Goal: Transaction & Acquisition: Book appointment/travel/reservation

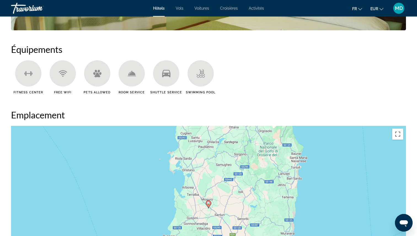
scroll to position [377, 0]
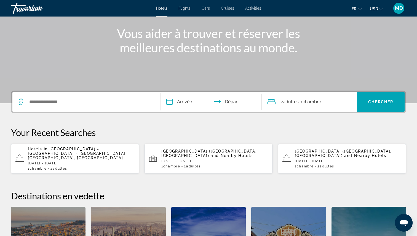
scroll to position [62, 0]
click at [86, 153] on p "Hotels in Cagliari - Villasimius - Southern Sardinia, Sardinia, Italy" at bounding box center [81, 153] width 107 height 13
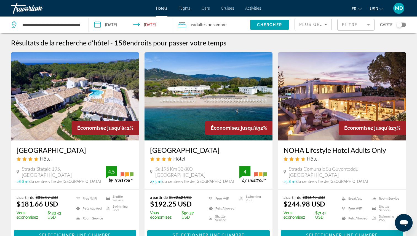
click at [144, 26] on input "**********" at bounding box center [131, 26] width 85 height 18
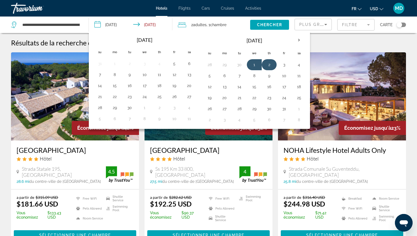
click at [271, 67] on button "2" at bounding box center [268, 65] width 9 height 8
click at [210, 77] on button "5" at bounding box center [209, 76] width 9 height 8
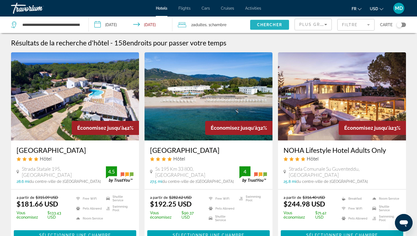
click at [275, 25] on span "Chercher" at bounding box center [269, 25] width 25 height 4
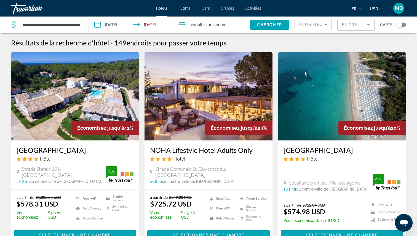
click at [375, 12] on button "USD USD ($) MXN (Mex$) CAD (Can$) GBP (£) EUR (€) AUD (A$) NZD (NZ$) CNY (CN¥)" at bounding box center [375, 9] width 13 height 8
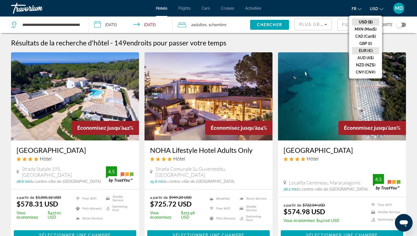
click at [368, 50] on button "EUR (€)" at bounding box center [365, 50] width 27 height 7
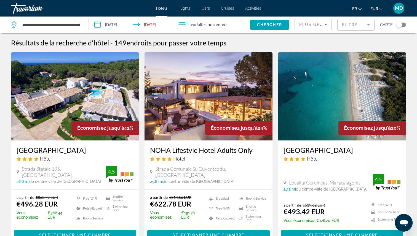
click at [113, 25] on input "**********" at bounding box center [131, 26] width 85 height 18
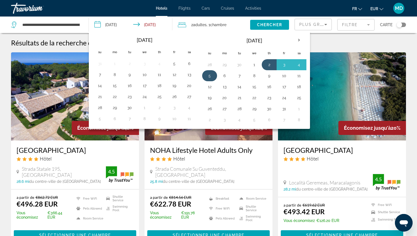
click at [210, 77] on button "5" at bounding box center [209, 76] width 9 height 8
click at [242, 78] on button "7" at bounding box center [239, 76] width 9 height 8
type input "**********"
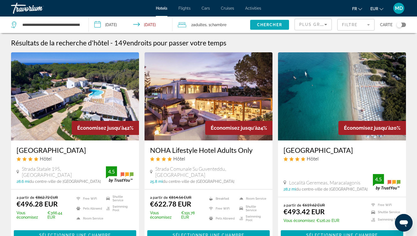
click at [266, 25] on span "Chercher" at bounding box center [269, 25] width 25 height 4
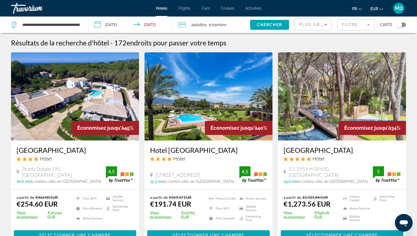
click at [398, 25] on div "Toggle map" at bounding box center [399, 25] width 6 height 6
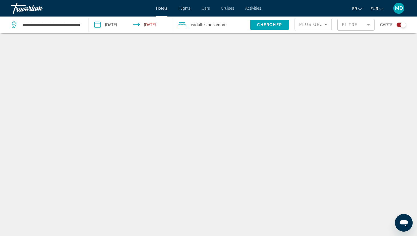
scroll to position [33, 0]
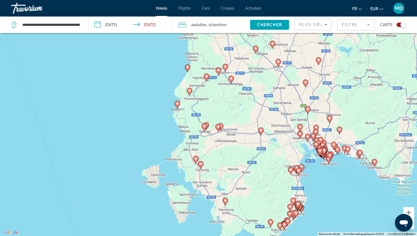
drag, startPoint x: 104, startPoint y: 110, endPoint x: 177, endPoint y: 121, distance: 74.3
click at [178, 121] on div "Pour activer le glissement avec le clavier, appuyez sur Alt+Entrée. Une fois ce…" at bounding box center [208, 118] width 417 height 236
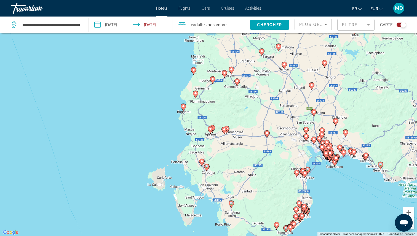
click at [184, 107] on image "Main content" at bounding box center [183, 106] width 3 height 3
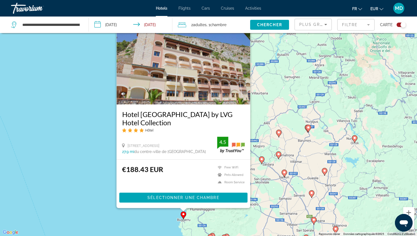
click at [355, 25] on mat-form-field "Filtre" at bounding box center [355, 25] width 37 height 12
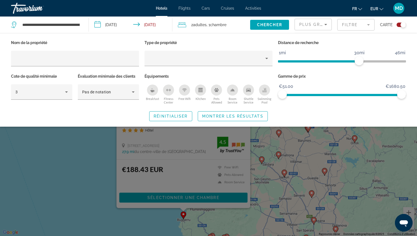
click at [266, 90] on icon "Swimming Pool" at bounding box center [264, 90] width 4 height 4
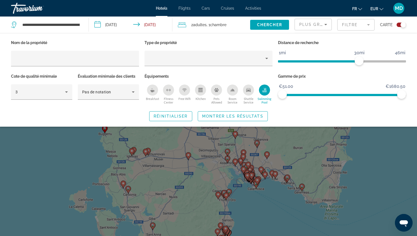
click at [350, 155] on div "Search widget" at bounding box center [208, 159] width 417 height 153
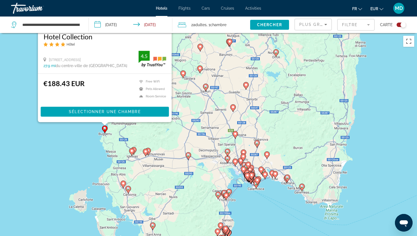
click at [77, 142] on div "Pour activer le glissement avec le clavier, appuyez sur Alt+Entrée. Une fois ce…" at bounding box center [208, 151] width 417 height 236
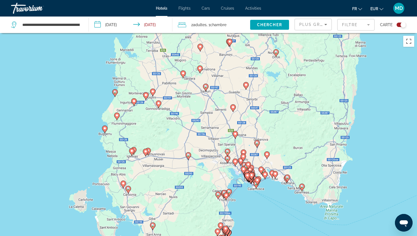
click at [115, 94] on icon "Main content" at bounding box center [114, 92] width 5 height 7
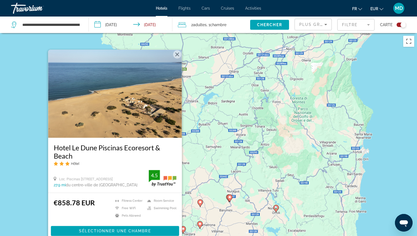
click at [19, 140] on div "Pour activer le glissement avec le clavier, appuyez sur Alt+Entrée. Une fois ce…" at bounding box center [208, 151] width 417 height 236
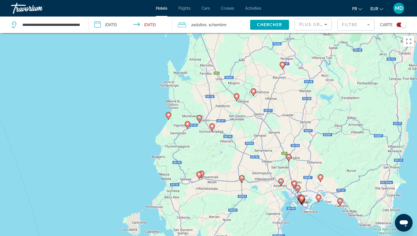
drag, startPoint x: 140, startPoint y: 203, endPoint x: 187, endPoint y: 71, distance: 140.0
click at [187, 71] on div "Pour activer le glissement avec le clavier, appuyez sur Alt+Entrée. Une fois ce…" at bounding box center [208, 151] width 417 height 236
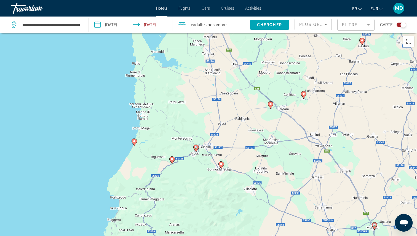
click at [188, 98] on div "Pour activer le glissement avec le clavier, appuyez sur Alt+Entrée. Une fois ce…" at bounding box center [208, 151] width 417 height 236
click at [134, 142] on image "Main content" at bounding box center [134, 141] width 3 height 3
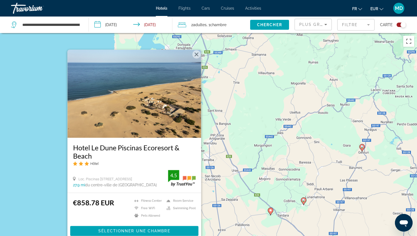
click at [57, 166] on div "Pour activer le glissement avec le clavier, appuyez sur Alt+Entrée. Une fois ce…" at bounding box center [208, 151] width 417 height 236
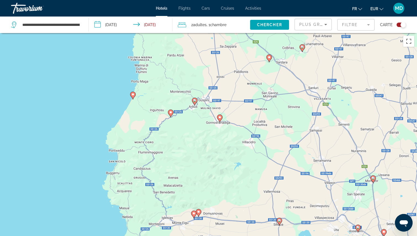
drag, startPoint x: 187, startPoint y: 170, endPoint x: 185, endPoint y: 15, distance: 155.1
click at [185, 15] on div "**********" at bounding box center [208, 118] width 417 height 236
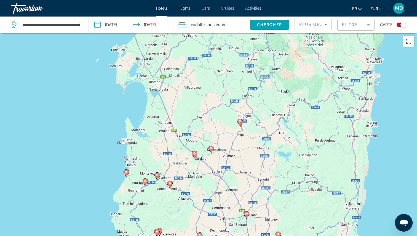
drag, startPoint x: 222, startPoint y: 69, endPoint x: 192, endPoint y: 157, distance: 93.0
click at [192, 157] on gmp-advanced-marker "Main content" at bounding box center [194, 154] width 6 height 8
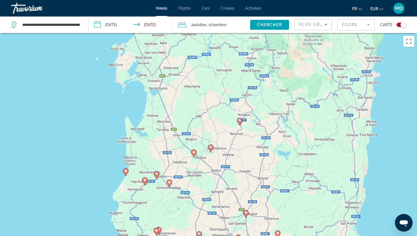
click at [211, 149] on icon "Main content" at bounding box center [210, 148] width 5 height 7
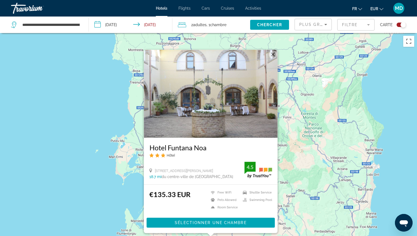
click at [105, 164] on div "Pour activer le glissement avec le clavier, appuyez sur Alt+Entrée. Une fois ce…" at bounding box center [208, 151] width 417 height 236
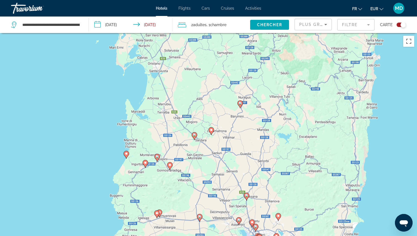
drag, startPoint x: 201, startPoint y: 168, endPoint x: 202, endPoint y: 58, distance: 110.2
click at [202, 58] on div "Pour activer le glissement avec le clavier, appuyez sur Alt+Entrée. Une fois ce…" at bounding box center [208, 151] width 417 height 236
click at [145, 164] on image "Main content" at bounding box center [145, 162] width 3 height 3
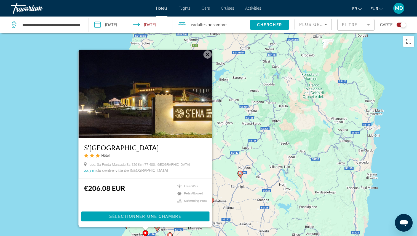
click at [67, 171] on div "Pour activer le glissement avec le clavier, appuyez sur Alt+Entrée. Une fois ce…" at bounding box center [208, 151] width 417 height 236
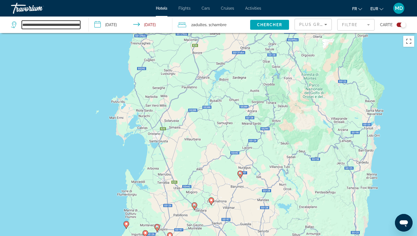
click at [48, 27] on input "**********" at bounding box center [51, 25] width 58 height 8
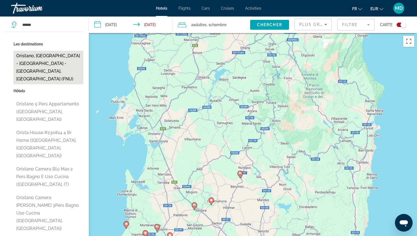
click at [49, 64] on button "Oristano, Cagliari - Villasimius - Southern Sardinia, Italy (FNU)" at bounding box center [48, 68] width 70 height 34
type input "**********"
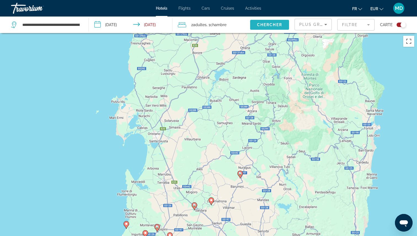
click at [275, 26] on span "Chercher" at bounding box center [269, 25] width 25 height 4
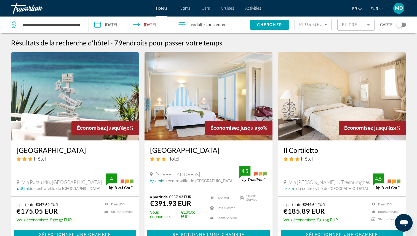
click at [358, 30] on mat-form-field "Filtre" at bounding box center [355, 25] width 37 height 12
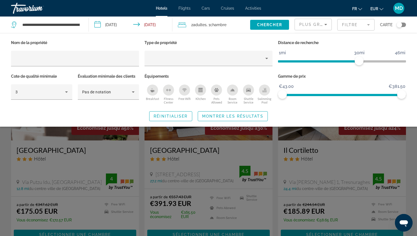
click at [268, 91] on div "Swimming Pool" at bounding box center [264, 90] width 11 height 11
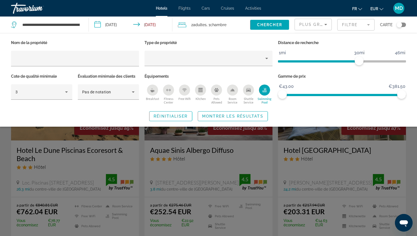
click at [260, 155] on div "Search widget" at bounding box center [208, 159] width 417 height 153
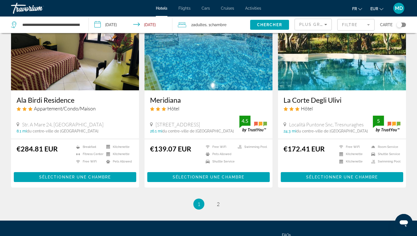
scroll to position [665, 0]
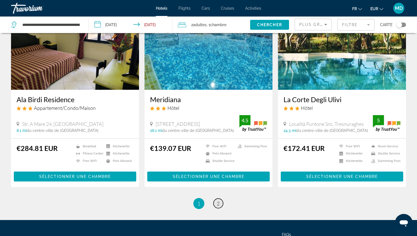
click at [218, 201] on span "2" at bounding box center [218, 204] width 3 height 6
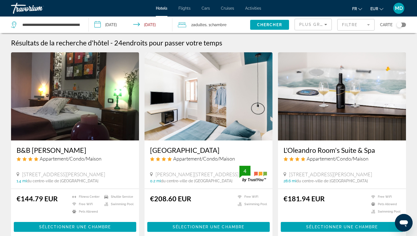
click at [399, 25] on div "Toggle map" at bounding box center [399, 25] width 6 height 6
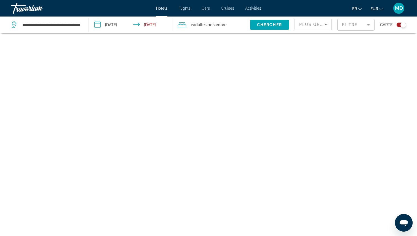
scroll to position [33, 0]
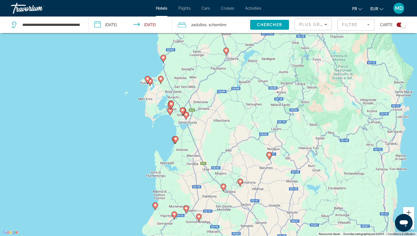
click at [176, 139] on image "Main content" at bounding box center [175, 138] width 3 height 3
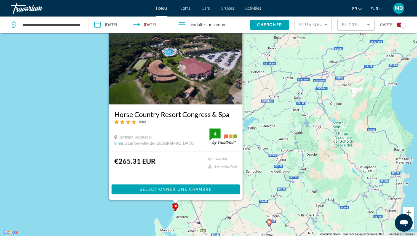
click at [148, 210] on div "Pour activer le glissement avec le clavier, appuyez sur Alt+Entrée. Une fois ce…" at bounding box center [208, 118] width 417 height 236
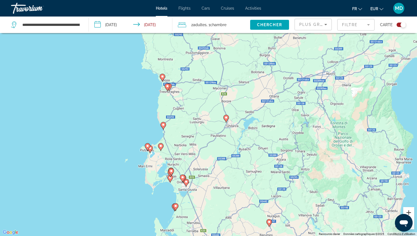
click at [411, 211] on button "Zoom avant" at bounding box center [408, 212] width 11 height 11
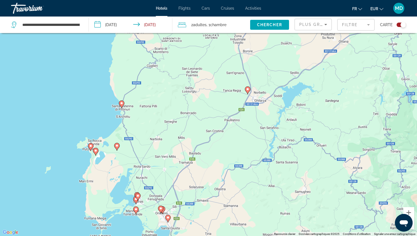
drag, startPoint x: 252, startPoint y: 195, endPoint x: 285, endPoint y: 81, distance: 118.7
click at [285, 81] on div "Pour activer le glissement avec le clavier, appuyez sur Alt+Entrée. Une fois ce…" at bounding box center [208, 118] width 417 height 236
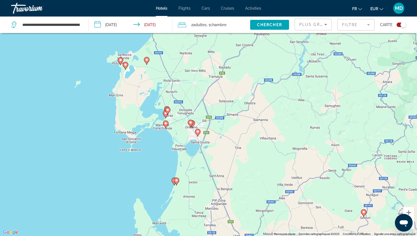
click at [174, 183] on gmp-advanced-marker "Main content" at bounding box center [177, 181] width 6 height 8
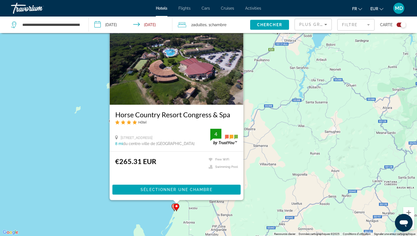
click at [176, 207] on image "Main content" at bounding box center [176, 206] width 3 height 3
click at [173, 207] on image "Main content" at bounding box center [173, 206] width 3 height 3
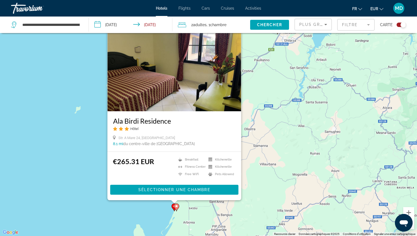
click at [151, 210] on div "Pour activer le glissement avec le clavier, appuyez sur Alt+Entrée. Une fois ce…" at bounding box center [208, 118] width 417 height 236
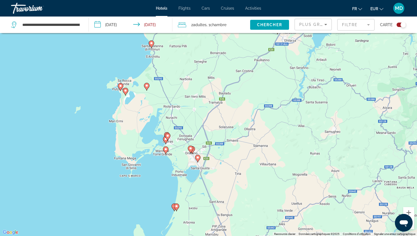
click at [199, 159] on icon "Main content" at bounding box center [197, 158] width 5 height 7
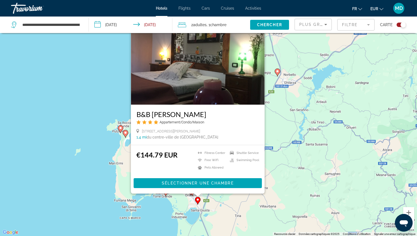
click at [157, 209] on div "Pour activer le glissement avec le clavier, appuyez sur Alt+Entrée. Une fois ce…" at bounding box center [208, 118] width 417 height 236
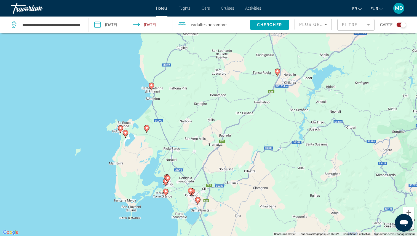
click at [166, 192] on image "Main content" at bounding box center [165, 191] width 3 height 3
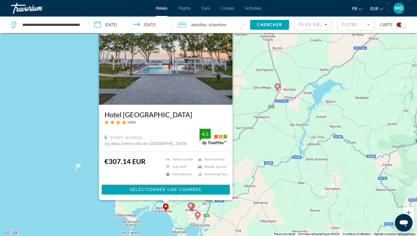
click at [82, 187] on div "Pour activer le glissement avec le clavier, appuyez sur Alt+Entrée. Une fois ce…" at bounding box center [208, 118] width 417 height 236
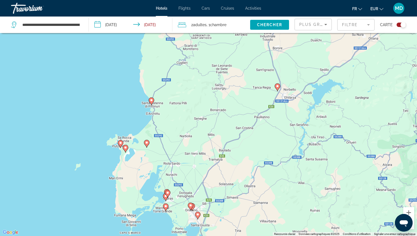
click at [166, 208] on icon "Main content" at bounding box center [165, 207] width 5 height 7
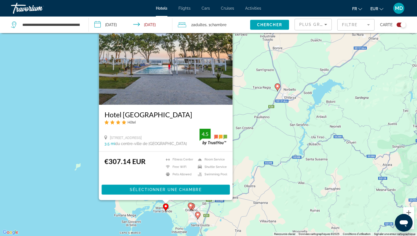
click at [92, 206] on div "Pour activer le glissement avec le clavier, appuyez sur Alt+Entrée. Une fois ce…" at bounding box center [208, 118] width 417 height 236
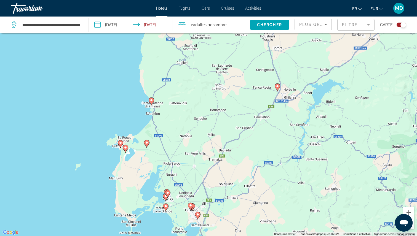
click at [399, 27] on div "Toggle map" at bounding box center [400, 25] width 9 height 4
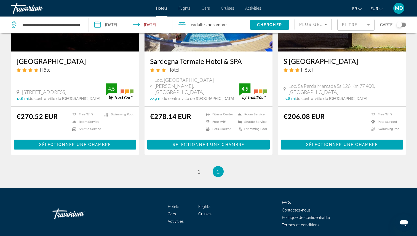
scroll to position [697, 0]
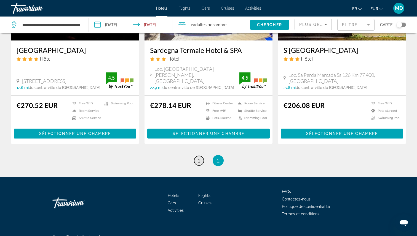
click at [197, 158] on span "1" at bounding box center [198, 161] width 3 height 6
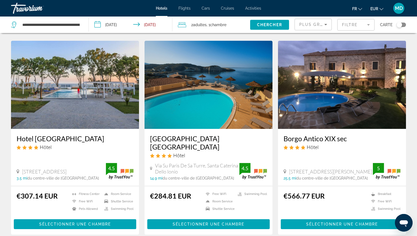
scroll to position [368, 0]
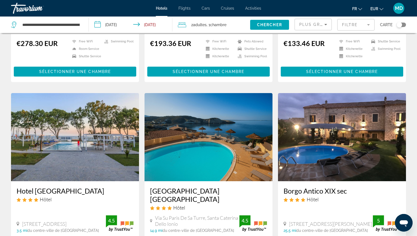
click at [90, 131] on img "Main content" at bounding box center [75, 137] width 128 height 88
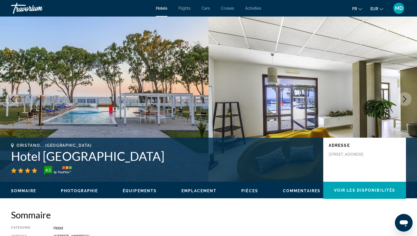
click at [59, 150] on h1 "Hotel [GEOGRAPHIC_DATA]" at bounding box center [164, 156] width 306 height 14
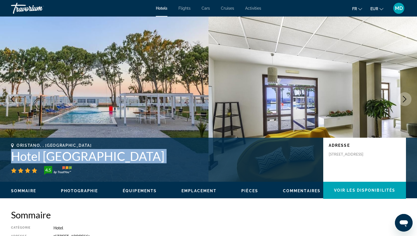
click at [59, 151] on h1 "Hotel [GEOGRAPHIC_DATA]" at bounding box center [164, 156] width 306 height 14
copy div "Hotel [GEOGRAPHIC_DATA]"
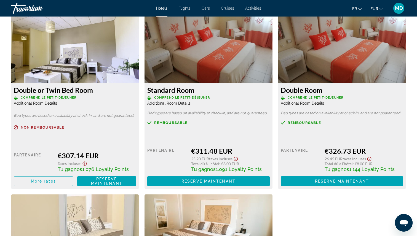
scroll to position [767, 0]
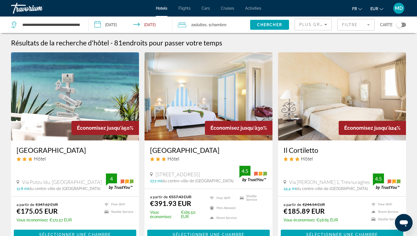
click at [47, 148] on h3 "[GEOGRAPHIC_DATA]" at bounding box center [75, 150] width 117 height 8
click at [360, 25] on mat-form-field "Filtre" at bounding box center [355, 25] width 37 height 12
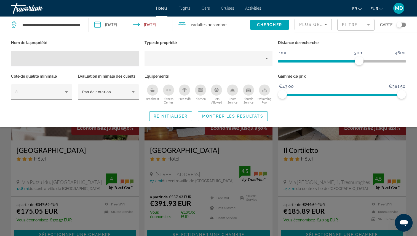
click at [265, 91] on icon "Swimming Pool" at bounding box center [264, 90] width 4 height 4
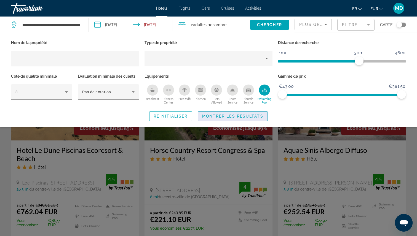
click at [249, 118] on span "Search widget" at bounding box center [232, 116] width 69 height 13
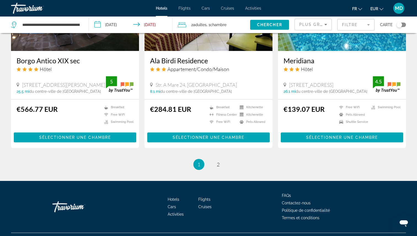
scroll to position [709, 0]
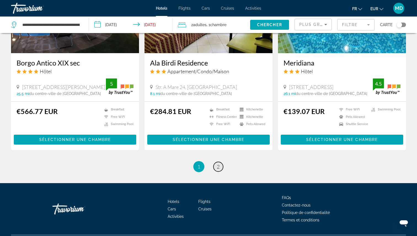
click at [216, 162] on link "page 2" at bounding box center [218, 167] width 10 height 10
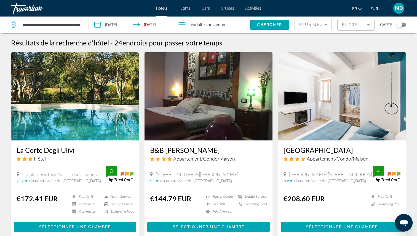
click at [400, 22] on div "Toggle map" at bounding box center [399, 25] width 6 height 6
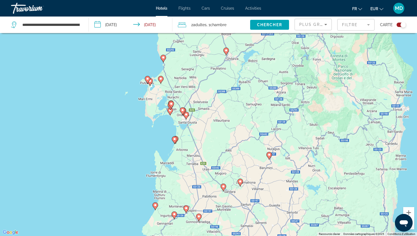
click at [155, 205] on image "Main content" at bounding box center [154, 205] width 3 height 3
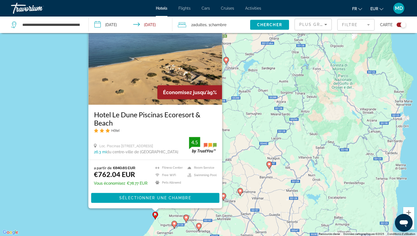
click at [103, 205] on div "a partir de €840.81 EUR €762.04 EUR Vous économisez €78.77 EUR Fitness Center F…" at bounding box center [155, 184] width 134 height 48
click at [248, 59] on div "Pour activer le glissement avec le clavier, appuyez sur Alt+Entrée. Une fois ce…" at bounding box center [208, 118] width 417 height 236
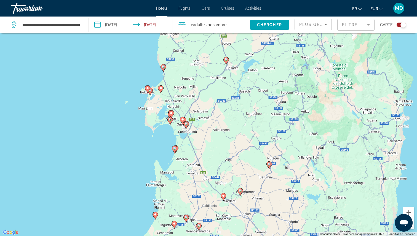
click at [163, 68] on image "Main content" at bounding box center [162, 66] width 3 height 3
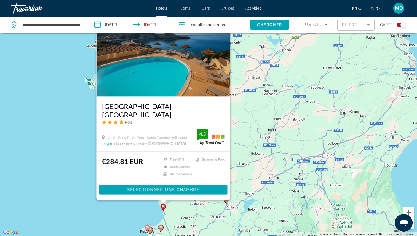
click at [69, 185] on div "Pour activer le glissement avec le clavier, appuyez sur Alt+Entrée. Une fois ce…" at bounding box center [208, 118] width 417 height 236
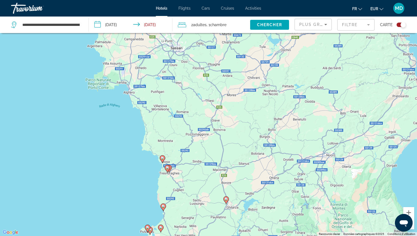
click at [161, 158] on image "Main content" at bounding box center [162, 157] width 3 height 3
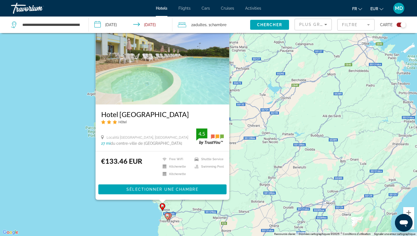
click at [115, 220] on div "Pour activer le glissement avec le clavier, appuyez sur Alt+Entrée. Une fois ce…" at bounding box center [208, 118] width 417 height 236
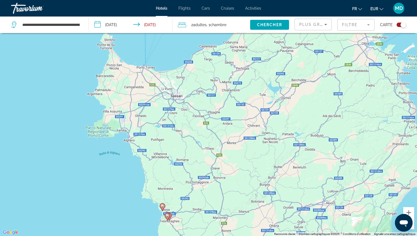
click at [404, 26] on div "Toggle map" at bounding box center [403, 25] width 6 height 6
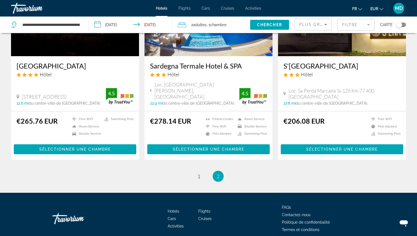
scroll to position [698, 0]
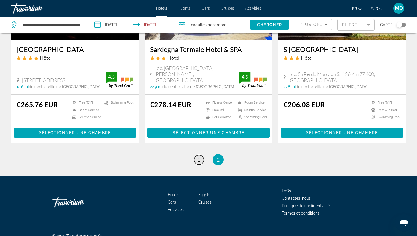
click at [199, 157] on span "1" at bounding box center [198, 160] width 3 height 6
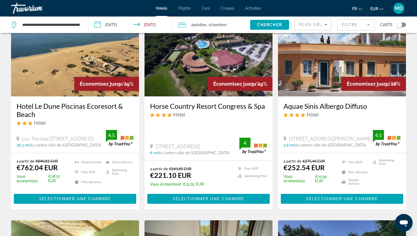
scroll to position [45, 0]
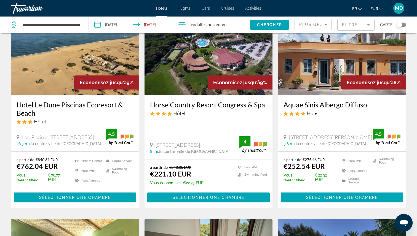
click at [203, 77] on img "Main content" at bounding box center [208, 51] width 128 height 88
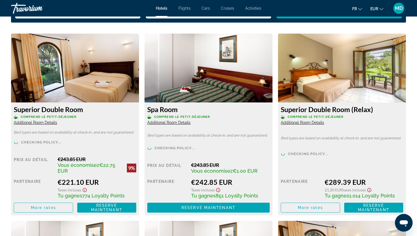
scroll to position [747, 0]
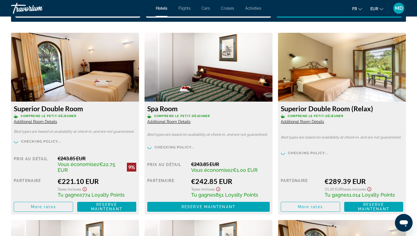
click at [158, 122] on span "Additional Room Details" at bounding box center [168, 122] width 43 height 4
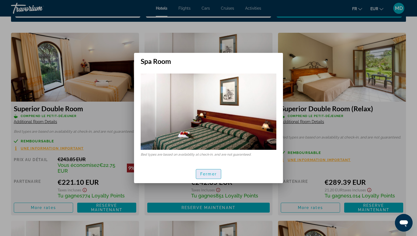
click at [212, 172] on span "Fermer" at bounding box center [208, 174] width 17 height 4
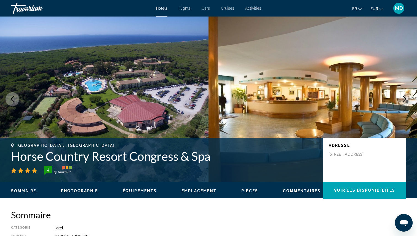
scroll to position [747, 0]
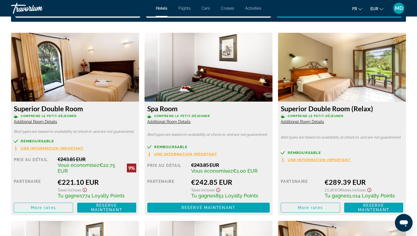
click at [53, 149] on span "Une information important" at bounding box center [52, 149] width 63 height 4
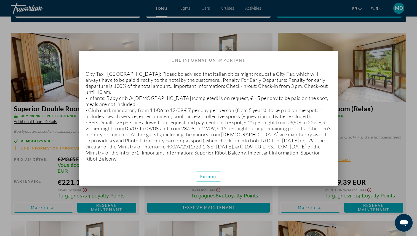
click at [47, 174] on div at bounding box center [208, 118] width 417 height 236
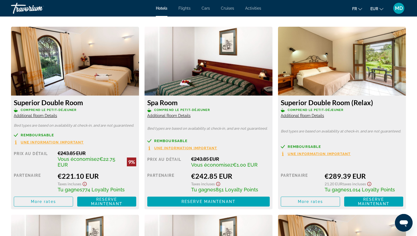
scroll to position [754, 0]
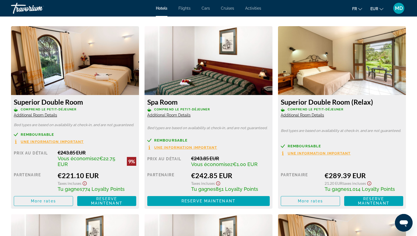
click at [38, 133] on span "Remboursable" at bounding box center [37, 135] width 33 height 4
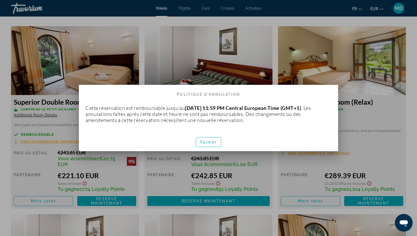
click at [46, 163] on div at bounding box center [208, 118] width 417 height 236
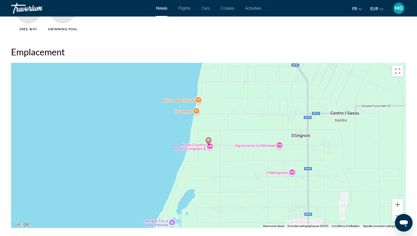
scroll to position [411, 0]
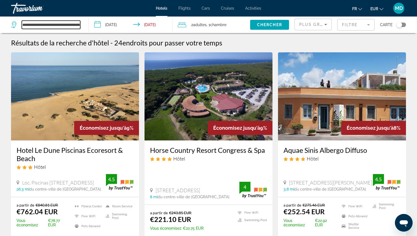
click at [61, 24] on input "**********" at bounding box center [51, 25] width 58 height 8
paste input "Search widget"
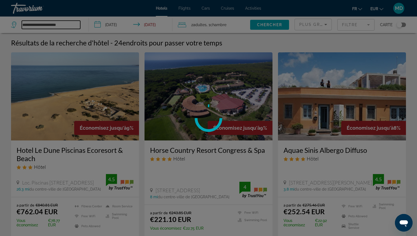
type input "**********"
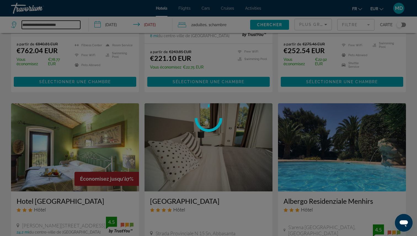
scroll to position [150, 0]
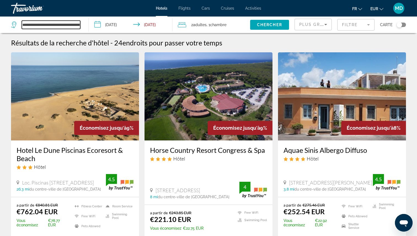
click at [57, 21] on input "**********" at bounding box center [51, 25] width 58 height 8
paste input "**********"
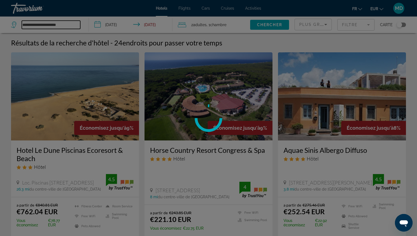
type input "**********"
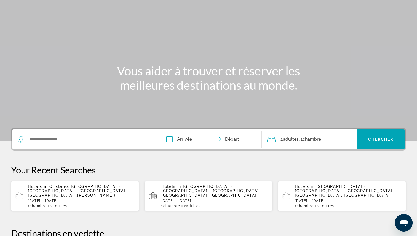
scroll to position [25, 0]
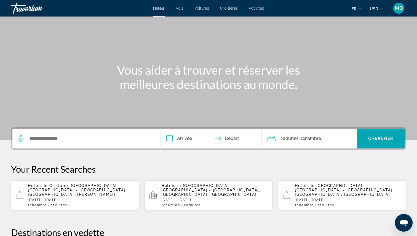
click at [282, 186] on app-hotels-recent-search "Hotels in [GEOGRAPHIC_DATA] - [GEOGRAPHIC_DATA] - [GEOGRAPHIC_DATA], [GEOGRAPHI…" at bounding box center [342, 195] width 128 height 30
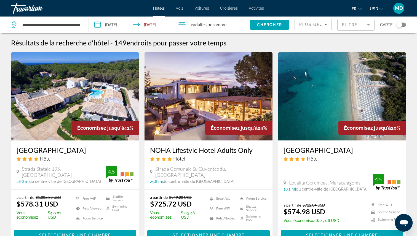
click at [363, 26] on mat-form-field "Filtre" at bounding box center [355, 25] width 37 height 12
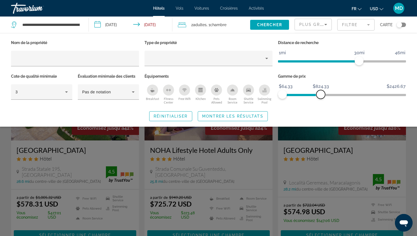
drag, startPoint x: 399, startPoint y: 90, endPoint x: 320, endPoint y: 98, distance: 78.9
click at [320, 98] on span "ngx-slider-max" at bounding box center [320, 94] width 9 height 9
drag, startPoint x: 357, startPoint y: 60, endPoint x: 310, endPoint y: 61, distance: 46.3
click at [310, 61] on span "ngx-slider" at bounding box center [311, 60] width 9 height 9
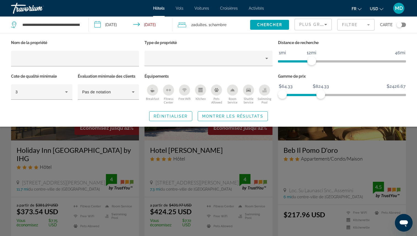
click at [262, 90] on icon "Swimming Pool" at bounding box center [264, 90] width 4 height 4
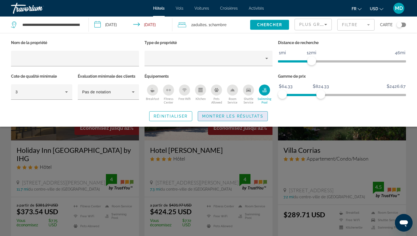
click at [253, 119] on span "Search widget" at bounding box center [232, 116] width 69 height 13
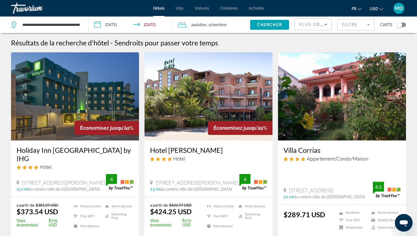
click at [128, 26] on input "**********" at bounding box center [131, 26] width 85 height 18
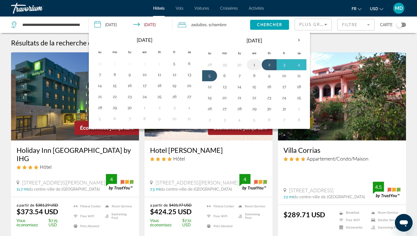
click at [255, 64] on button "1" at bounding box center [254, 65] width 9 height 8
click at [269, 65] on button "2" at bounding box center [268, 65] width 9 height 8
type input "**********"
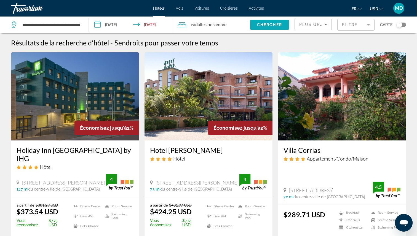
click at [262, 23] on span "Chercher" at bounding box center [269, 25] width 25 height 4
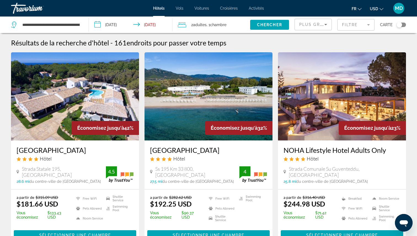
click at [364, 27] on mat-form-field "Filtre" at bounding box center [355, 25] width 37 height 12
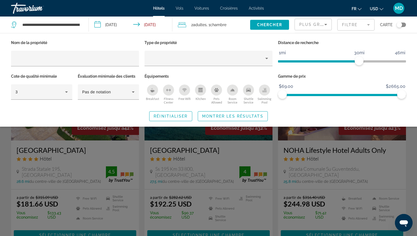
click at [263, 92] on icon "Swimming Pool" at bounding box center [264, 90] width 4 height 4
drag, startPoint x: 396, startPoint y: 94, endPoint x: 307, endPoint y: 100, distance: 89.5
click at [307, 100] on div "Gamme de prix $69.00 $2665.00 $69.00 $2557.00" at bounding box center [341, 88] width 133 height 33
drag, startPoint x: 395, startPoint y: 93, endPoint x: 346, endPoint y: 92, distance: 48.2
click at [349, 92] on span "ngx-slider-max" at bounding box center [353, 94] width 9 height 9
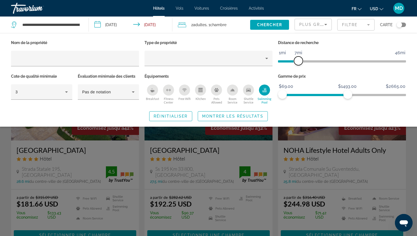
drag, startPoint x: 357, startPoint y: 60, endPoint x: 299, endPoint y: 60, distance: 57.6
click at [299, 60] on span "ngx-slider" at bounding box center [298, 60] width 9 height 9
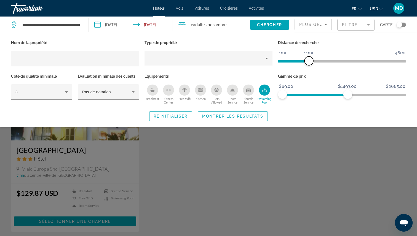
drag, startPoint x: 299, startPoint y: 60, endPoint x: 310, endPoint y: 58, distance: 10.7
click at [310, 58] on span "ngx-slider" at bounding box center [308, 60] width 9 height 9
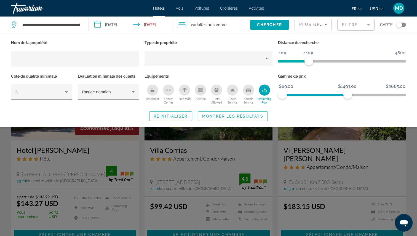
click at [304, 141] on div "Search widget" at bounding box center [208, 159] width 417 height 153
